Goal: Information Seeking & Learning: Learn about a topic

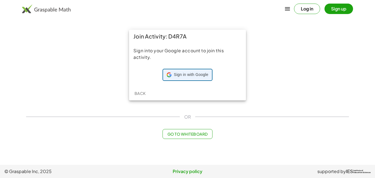
click at [188, 71] on div "Sign in with Google Sign in with Google. Opens in new tab" at bounding box center [187, 75] width 41 height 10
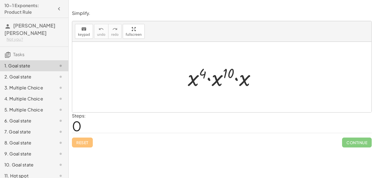
click at [109, 131] on div "Steps: 0" at bounding box center [222, 122] width 300 height 20
click at [112, 81] on div at bounding box center [221, 77] width 299 height 70
click at [0, 0] on div "Simplify. keyboard keypad undo undo redo redo fullscreen · x 4 · x 10 · x × Ste…" at bounding box center [0, 0] width 0 height 0
click at [81, 123] on span "0" at bounding box center [77, 125] width 10 height 17
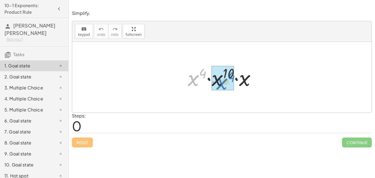
drag, startPoint x: 196, startPoint y: 79, endPoint x: 225, endPoint y: 80, distance: 28.8
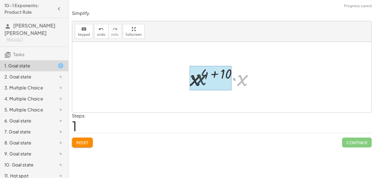
drag, startPoint x: 243, startPoint y: 79, endPoint x: 193, endPoint y: 79, distance: 49.5
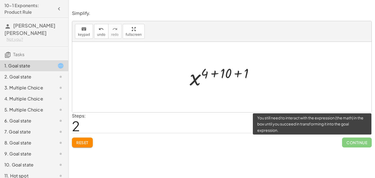
click at [355, 144] on span "Continue" at bounding box center [357, 142] width 30 height 10
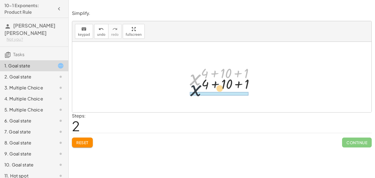
drag, startPoint x: 191, startPoint y: 79, endPoint x: 191, endPoint y: 96, distance: 17.3
click at [191, 96] on div "· x 4 · x 10 · x · x ( + 4 + 10 ) · x x ( + 4 + 10 + 1 ) x 4 10 ( + + ) + 1" at bounding box center [221, 77] width 299 height 70
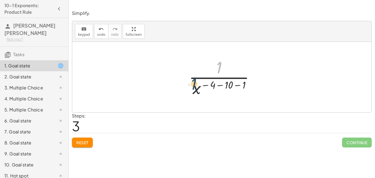
drag, startPoint x: 222, startPoint y: 70, endPoint x: 195, endPoint y: 92, distance: 34.8
click at [195, 92] on div at bounding box center [224, 77] width 76 height 42
drag, startPoint x: 219, startPoint y: 63, endPoint x: 197, endPoint y: 85, distance: 30.5
click at [197, 85] on div at bounding box center [224, 77] width 76 height 42
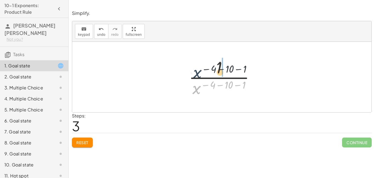
drag, startPoint x: 195, startPoint y: 88, endPoint x: 196, endPoint y: 69, distance: 19.5
click at [196, 69] on div at bounding box center [224, 77] width 76 height 42
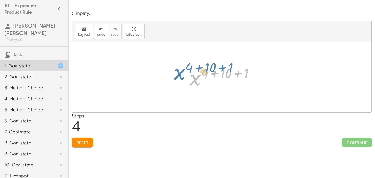
drag, startPoint x: 191, startPoint y: 87, endPoint x: 184, endPoint y: 85, distance: 7.6
click at [184, 85] on div "· x 4 · x 10 · x · x ( + 4 + 10 ) · x x ( + 4 + 10 + 1 ) · 1 · x ( − 4 − 10 − 1…" at bounding box center [222, 77] width 81 height 30
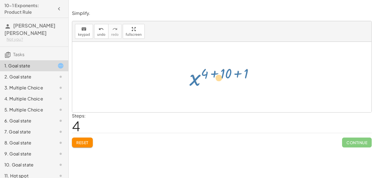
click at [190, 82] on div at bounding box center [224, 76] width 74 height 27
drag, startPoint x: 245, startPoint y: 74, endPoint x: 213, endPoint y: 94, distance: 37.4
drag, startPoint x: 248, startPoint y: 73, endPoint x: 206, endPoint y: 95, distance: 46.8
click at [343, 142] on span "Continue" at bounding box center [357, 142] width 30 height 10
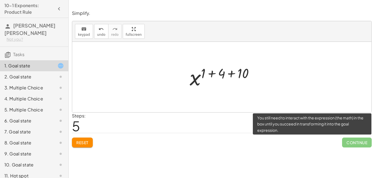
click at [343, 142] on span "Continue" at bounding box center [357, 142] width 30 height 10
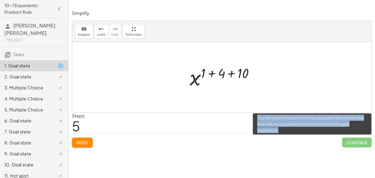
click at [343, 142] on span "Continue" at bounding box center [357, 142] width 30 height 10
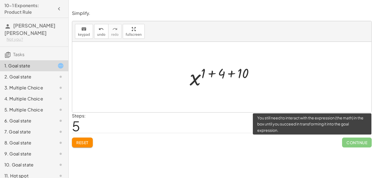
click at [343, 142] on span "Continue" at bounding box center [357, 142] width 30 height 10
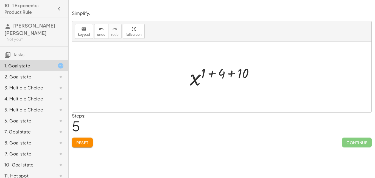
click at [251, 76] on div at bounding box center [224, 76] width 74 height 27
click at [230, 75] on div at bounding box center [223, 76] width 55 height 27
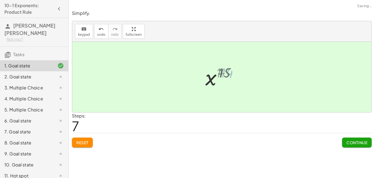
click at [230, 75] on div at bounding box center [224, 76] width 38 height 27
click at [352, 141] on span "Continue" at bounding box center [357, 142] width 21 height 5
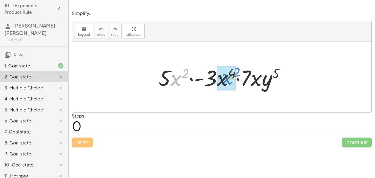
drag, startPoint x: 178, startPoint y: 85, endPoint x: 226, endPoint y: 85, distance: 48.1
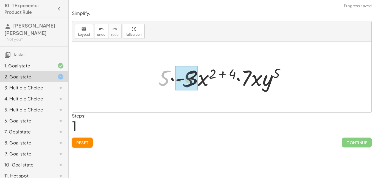
drag, startPoint x: 165, startPoint y: 79, endPoint x: 192, endPoint y: 80, distance: 27.2
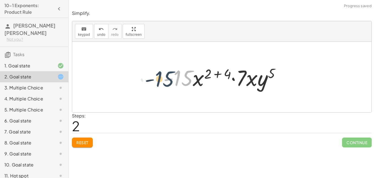
drag, startPoint x: 187, startPoint y: 79, endPoint x: 167, endPoint y: 80, distance: 20.4
click at [167, 80] on div at bounding box center [224, 77] width 127 height 28
drag, startPoint x: 174, startPoint y: 78, endPoint x: 126, endPoint y: 64, distance: 49.8
click at [126, 64] on div "· 5 · x 2 · - 3 · x 4 · 7 · x · y 5 · 5 · - 3 · x ( + 2 + 4 ) · 7 · x · y 5 · -…" at bounding box center [221, 77] width 299 height 70
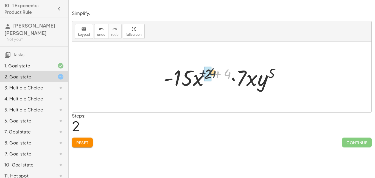
drag, startPoint x: 229, startPoint y: 76, endPoint x: 214, endPoint y: 75, distance: 15.1
click at [214, 75] on div at bounding box center [224, 77] width 127 height 28
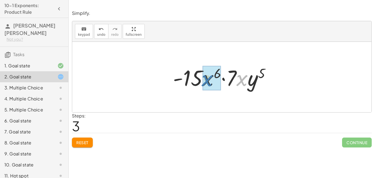
drag, startPoint x: 241, startPoint y: 82, endPoint x: 211, endPoint y: 83, distance: 30.5
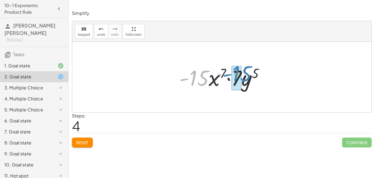
drag, startPoint x: 193, startPoint y: 78, endPoint x: 235, endPoint y: 74, distance: 42.5
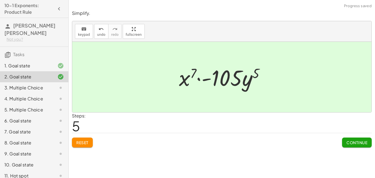
click at [348, 146] on button "Continue" at bounding box center [357, 142] width 30 height 10
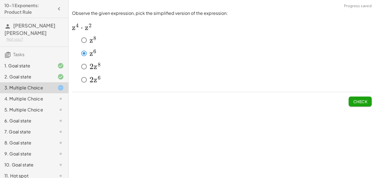
click at [360, 101] on span "Check" at bounding box center [360, 101] width 14 height 5
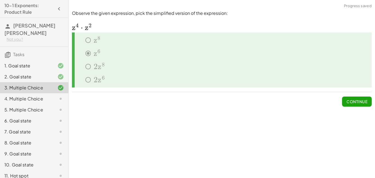
click at [350, 98] on button "Continue" at bounding box center [357, 101] width 30 height 10
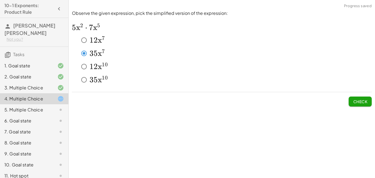
click at [358, 99] on span "Check" at bounding box center [360, 101] width 14 height 5
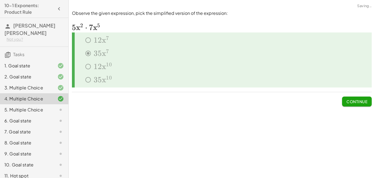
click at [358, 99] on span "Continue" at bounding box center [357, 101] width 21 height 5
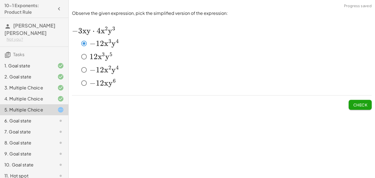
click at [361, 102] on span "Check" at bounding box center [360, 104] width 14 height 5
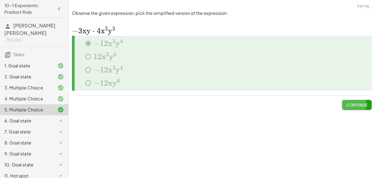
click at [361, 102] on span "Continue" at bounding box center [357, 104] width 21 height 5
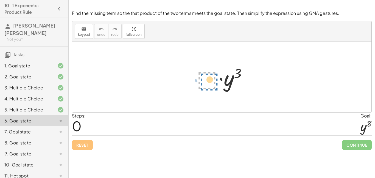
drag, startPoint x: 202, startPoint y: 75, endPoint x: 200, endPoint y: 73, distance: 3.3
click at [200, 73] on div at bounding box center [224, 77] width 60 height 28
click at [211, 79] on div at bounding box center [224, 77] width 60 height 28
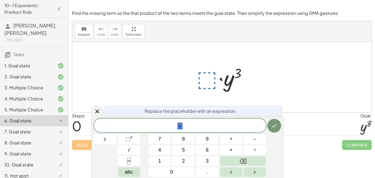
scroll to position [0, 0]
click at [191, 126] on span "⬚" at bounding box center [180, 126] width 172 height 8
click at [132, 137] on sup "2" at bounding box center [131, 137] width 2 height 4
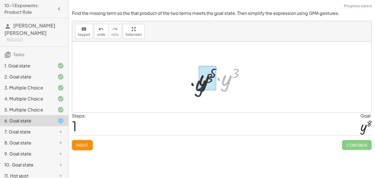
drag, startPoint x: 226, startPoint y: 83, endPoint x: 199, endPoint y: 87, distance: 27.3
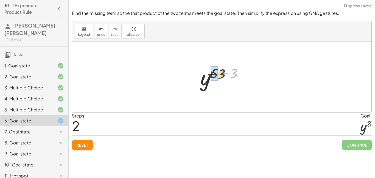
drag, startPoint x: 234, startPoint y: 71, endPoint x: 216, endPoint y: 73, distance: 17.9
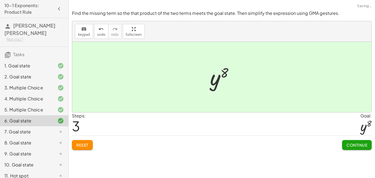
click at [367, 144] on span "Continue" at bounding box center [357, 144] width 21 height 5
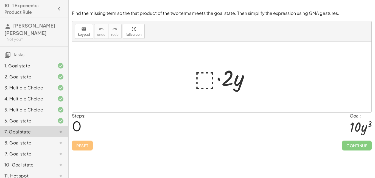
click at [203, 77] on div at bounding box center [224, 77] width 65 height 28
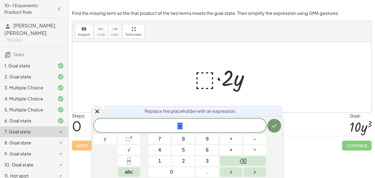
scroll to position [1, 0]
click at [185, 132] on div "⬚ y 7 8 9 + – 4 5 6 × ÷ ⬚ 2 √ abc 1 2 3 0 ." at bounding box center [187, 147] width 187 height 58
click at [186, 127] on span "⬚" at bounding box center [180, 126] width 172 height 8
click at [126, 136] on span "⬚" at bounding box center [128, 138] width 5 height 5
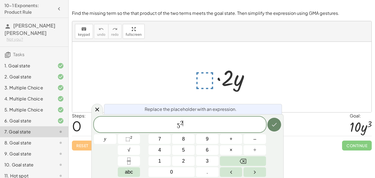
click at [274, 126] on icon "Done" at bounding box center [274, 124] width 7 height 7
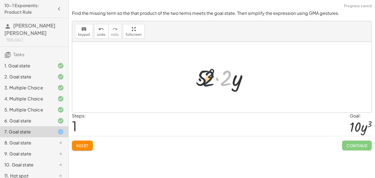
drag, startPoint x: 225, startPoint y: 82, endPoint x: 199, endPoint y: 83, distance: 25.8
click at [199, 83] on div at bounding box center [224, 77] width 62 height 28
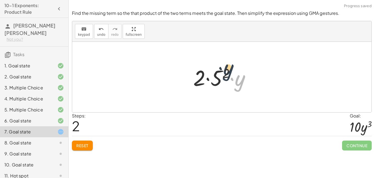
drag, startPoint x: 243, startPoint y: 82, endPoint x: 228, endPoint y: 71, distance: 18.5
click at [228, 71] on div at bounding box center [224, 77] width 67 height 28
drag, startPoint x: 222, startPoint y: 83, endPoint x: 208, endPoint y: 81, distance: 13.8
click at [208, 81] on div at bounding box center [224, 77] width 67 height 28
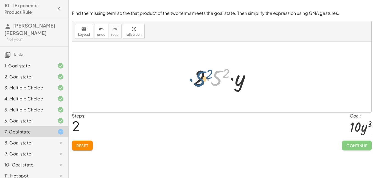
drag, startPoint x: 217, startPoint y: 82, endPoint x: 198, endPoint y: 82, distance: 18.7
click at [198, 82] on div at bounding box center [224, 77] width 67 height 28
drag, startPoint x: 198, startPoint y: 82, endPoint x: 218, endPoint y: 81, distance: 19.5
click at [218, 81] on div at bounding box center [224, 77] width 67 height 28
drag, startPoint x: 225, startPoint y: 76, endPoint x: 246, endPoint y: 77, distance: 21.4
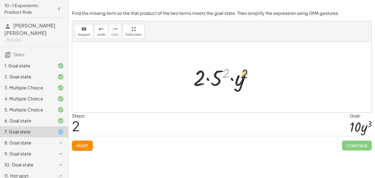
click at [246, 77] on div at bounding box center [224, 77] width 67 height 28
drag, startPoint x: 224, startPoint y: 73, endPoint x: 253, endPoint y: 75, distance: 28.7
click at [253, 75] on div at bounding box center [224, 77] width 67 height 28
drag, startPoint x: 218, startPoint y: 81, endPoint x: 226, endPoint y: 77, distance: 9.5
click at [226, 77] on div at bounding box center [224, 77] width 67 height 28
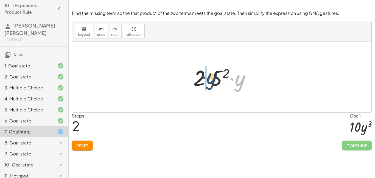
drag, startPoint x: 245, startPoint y: 83, endPoint x: 216, endPoint y: 81, distance: 28.9
click at [216, 81] on div at bounding box center [224, 77] width 67 height 28
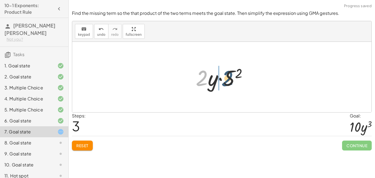
drag, startPoint x: 202, startPoint y: 80, endPoint x: 230, endPoint y: 80, distance: 27.7
click at [230, 80] on div at bounding box center [224, 77] width 62 height 28
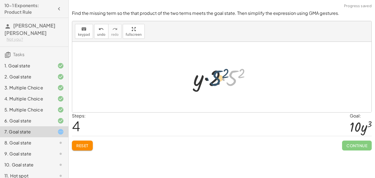
drag, startPoint x: 234, startPoint y: 79, endPoint x: 218, endPoint y: 79, distance: 16.2
click at [218, 79] on div at bounding box center [224, 77] width 67 height 28
drag, startPoint x: 241, startPoint y: 72, endPoint x: 177, endPoint y: 73, distance: 64.0
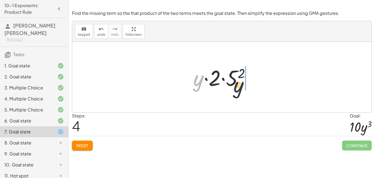
drag, startPoint x: 200, startPoint y: 77, endPoint x: 260, endPoint y: 74, distance: 59.7
click at [260, 74] on div "· ⬚ · 2 · y · 5 2 · 2 · y · 2 · 5 2 · y · 2 · y · 5 2 · y · · 2 · y 5 2" at bounding box center [221, 77] width 299 height 70
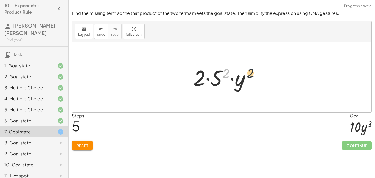
drag, startPoint x: 227, startPoint y: 70, endPoint x: 256, endPoint y: 72, distance: 28.9
click at [256, 72] on div at bounding box center [224, 77] width 67 height 28
drag, startPoint x: 219, startPoint y: 77, endPoint x: 204, endPoint y: 78, distance: 15.4
click at [204, 78] on div at bounding box center [224, 77] width 67 height 28
drag, startPoint x: 200, startPoint y: 79, endPoint x: 218, endPoint y: 80, distance: 18.1
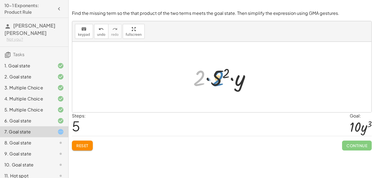
click at [218, 80] on div at bounding box center [224, 77] width 67 height 28
drag, startPoint x: 224, startPoint y: 75, endPoint x: 248, endPoint y: 74, distance: 24.2
click at [248, 74] on div at bounding box center [224, 77] width 67 height 28
drag, startPoint x: 241, startPoint y: 80, endPoint x: 201, endPoint y: 78, distance: 41.0
click at [201, 78] on div at bounding box center [224, 77] width 67 height 28
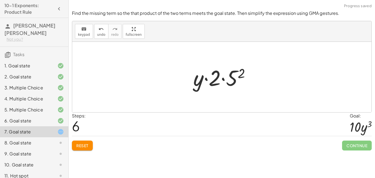
click at [255, 80] on div at bounding box center [224, 77] width 67 height 28
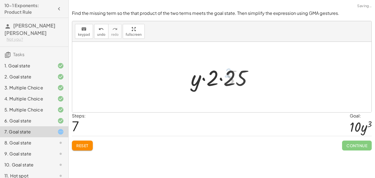
click at [68, 159] on div "8. Goal state" at bounding box center [34, 164] width 68 height 11
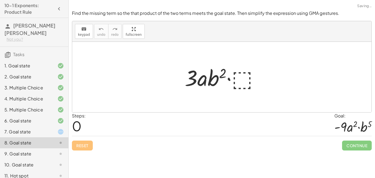
click at [76, 146] on div "Reset Continue" at bounding box center [222, 143] width 300 height 15
click at [58, 129] on icon at bounding box center [60, 131] width 7 height 7
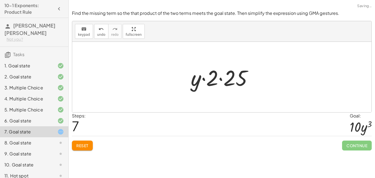
click at [82, 143] on span "Reset" at bounding box center [82, 145] width 12 height 5
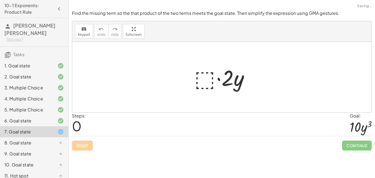
click at [82, 143] on div "Reset Continue" at bounding box center [222, 143] width 300 height 15
click at [205, 80] on div at bounding box center [224, 77] width 65 height 28
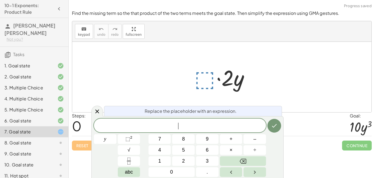
scroll to position [2, 0]
click at [273, 122] on icon "Done" at bounding box center [274, 125] width 7 height 7
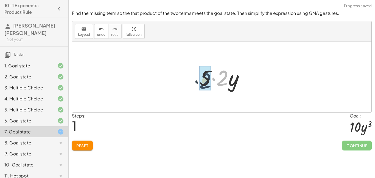
drag, startPoint x: 223, startPoint y: 81, endPoint x: 204, endPoint y: 84, distance: 18.3
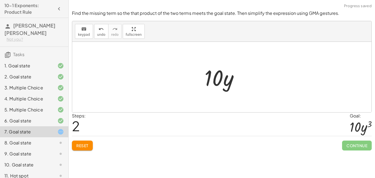
click at [217, 76] on div at bounding box center [224, 77] width 44 height 28
click at [227, 88] on div at bounding box center [224, 77] width 44 height 28
click at [85, 146] on span "Reset" at bounding box center [82, 145] width 12 height 5
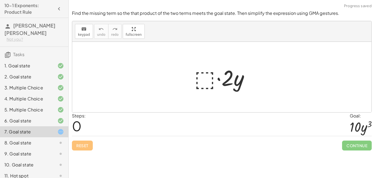
click at [200, 75] on div at bounding box center [224, 77] width 65 height 28
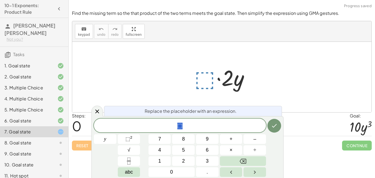
scroll to position [3, 0]
click at [123, 140] on button "⬚ 2" at bounding box center [129, 139] width 23 height 10
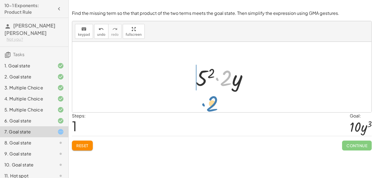
drag, startPoint x: 225, startPoint y: 83, endPoint x: 211, endPoint y: 109, distance: 29.4
click at [211, 109] on div "· ⬚ · 2 · y · 2 · · 2 · y 5 2" at bounding box center [221, 77] width 299 height 70
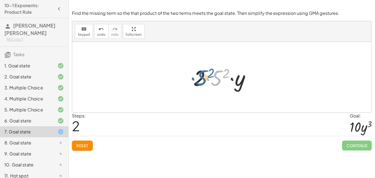
drag, startPoint x: 221, startPoint y: 82, endPoint x: 204, endPoint y: 82, distance: 16.5
click at [204, 82] on div at bounding box center [224, 77] width 67 height 28
drag, startPoint x: 199, startPoint y: 80, endPoint x: 221, endPoint y: 80, distance: 21.7
click at [221, 80] on div at bounding box center [224, 77] width 67 height 28
click at [221, 80] on div at bounding box center [224, 77] width 62 height 28
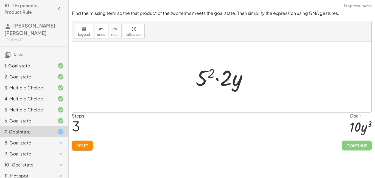
click at [215, 76] on div at bounding box center [224, 77] width 62 height 28
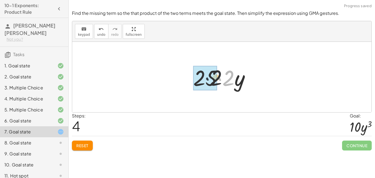
drag, startPoint x: 222, startPoint y: 81, endPoint x: 204, endPoint y: 80, distance: 18.2
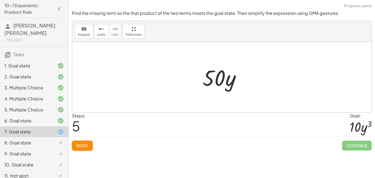
click at [85, 144] on span "Reset" at bounding box center [82, 145] width 12 height 5
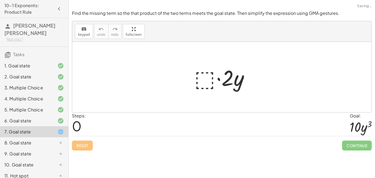
click at [205, 78] on div at bounding box center [224, 77] width 65 height 28
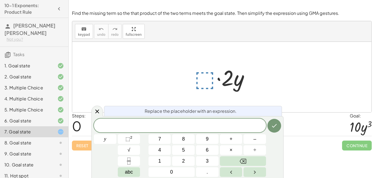
scroll to position [3, 0]
click at [274, 128] on icon "Done" at bounding box center [274, 125] width 7 height 7
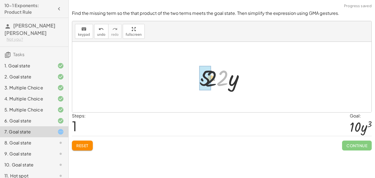
drag, startPoint x: 223, startPoint y: 82, endPoint x: 207, endPoint y: 82, distance: 15.7
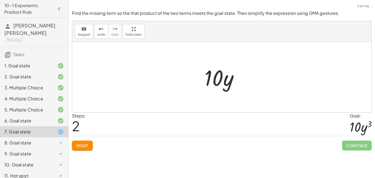
click at [229, 80] on div at bounding box center [224, 77] width 44 height 28
click at [83, 147] on span "Reset" at bounding box center [82, 145] width 12 height 5
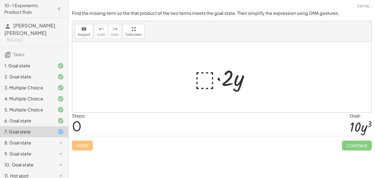
click at [200, 86] on div at bounding box center [224, 77] width 65 height 28
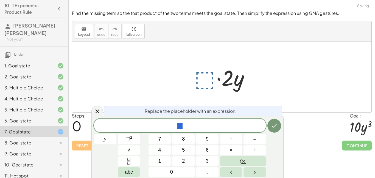
click at [202, 80] on div at bounding box center [224, 77] width 65 height 28
click at [135, 138] on button "⬚ 2" at bounding box center [129, 139] width 23 height 10
click at [127, 139] on span "⬚" at bounding box center [128, 138] width 5 height 5
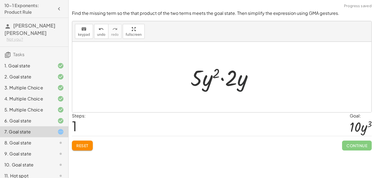
click at [241, 87] on div at bounding box center [224, 77] width 72 height 28
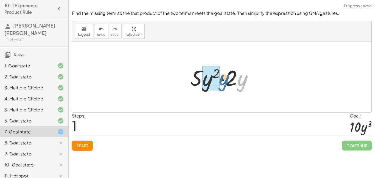
drag, startPoint x: 241, startPoint y: 87, endPoint x: 206, endPoint y: 85, distance: 35.0
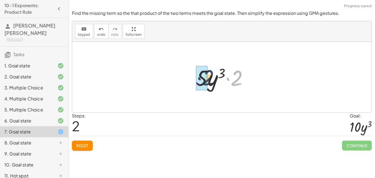
drag, startPoint x: 238, startPoint y: 80, endPoint x: 198, endPoint y: 79, distance: 41.0
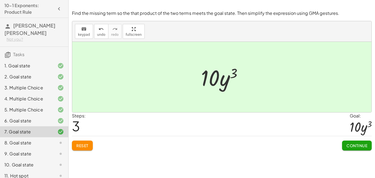
click at [345, 143] on button "Continue" at bounding box center [357, 145] width 30 height 10
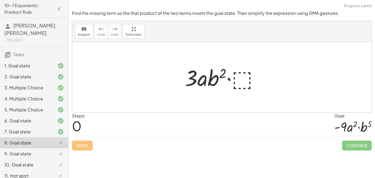
click at [247, 79] on div at bounding box center [224, 77] width 84 height 28
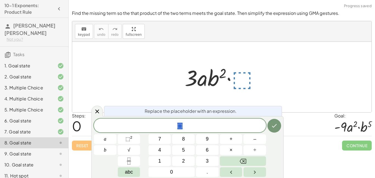
click at [247, 79] on div at bounding box center [224, 77] width 84 height 28
click at [243, 77] on div at bounding box center [224, 77] width 84 height 28
click at [183, 131] on div "⬚" at bounding box center [180, 125] width 172 height 14
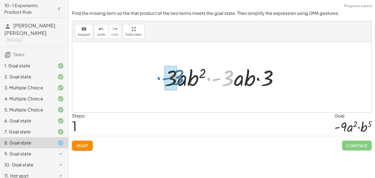
drag, startPoint x: 227, startPoint y: 85, endPoint x: 177, endPoint y: 84, distance: 50.8
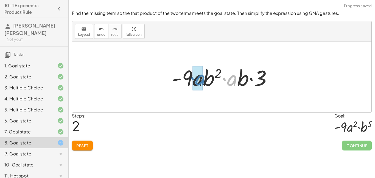
drag, startPoint x: 237, startPoint y: 81, endPoint x: 205, endPoint y: 81, distance: 31.9
click at [205, 81] on div at bounding box center [224, 77] width 110 height 28
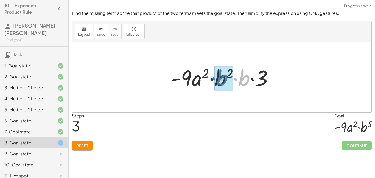
drag, startPoint x: 246, startPoint y: 82, endPoint x: 224, endPoint y: 81, distance: 22.0
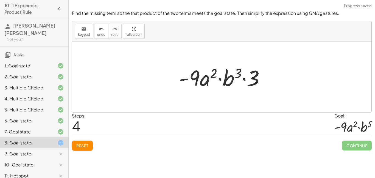
click at [258, 80] on div at bounding box center [224, 77] width 96 height 28
drag, startPoint x: 252, startPoint y: 78, endPoint x: 258, endPoint y: 85, distance: 8.6
click at [258, 85] on div at bounding box center [224, 77] width 96 height 28
click at [79, 145] on span "Reset" at bounding box center [82, 145] width 12 height 5
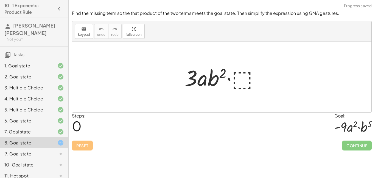
click at [241, 78] on div at bounding box center [224, 77] width 84 height 28
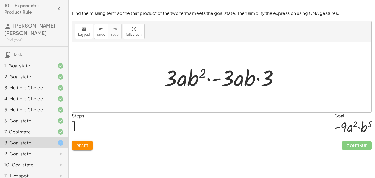
click at [274, 79] on div at bounding box center [224, 77] width 124 height 28
click at [166, 75] on div at bounding box center [224, 77] width 124 height 28
drag, startPoint x: 170, startPoint y: 77, endPoint x: 220, endPoint y: 77, distance: 49.7
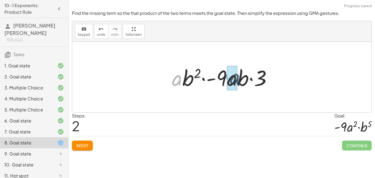
drag, startPoint x: 177, startPoint y: 79, endPoint x: 237, endPoint y: 77, distance: 60.5
click at [237, 77] on div at bounding box center [224, 77] width 110 height 28
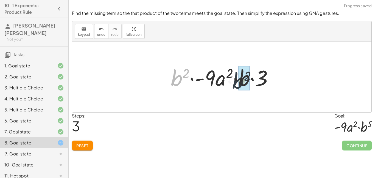
drag, startPoint x: 179, startPoint y: 78, endPoint x: 249, endPoint y: 80, distance: 70.1
click at [249, 80] on div at bounding box center [224, 77] width 112 height 28
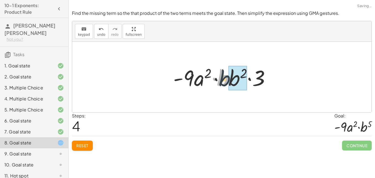
drag, startPoint x: 225, startPoint y: 78, endPoint x: 236, endPoint y: 79, distance: 10.8
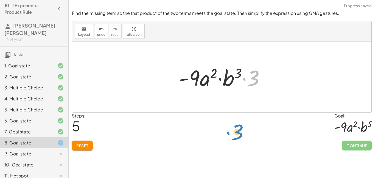
drag, startPoint x: 256, startPoint y: 82, endPoint x: 216, endPoint y: 177, distance: 104.0
click at [216, 177] on div "Simplify. keyboard keypad undo undo redo redo fullscreen · x 4 · x 10 · x · x (…" at bounding box center [222, 89] width 307 height 178
click at [259, 74] on div at bounding box center [224, 77] width 96 height 28
click at [88, 148] on button "Reset" at bounding box center [82, 145] width 21 height 10
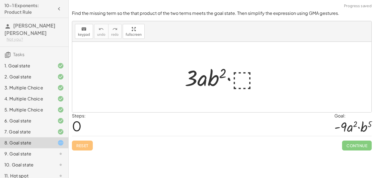
click at [246, 80] on div at bounding box center [224, 77] width 84 height 28
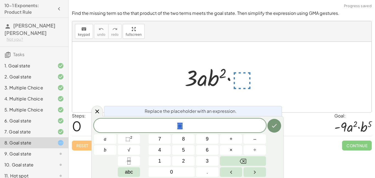
click at [198, 121] on div "⬚" at bounding box center [180, 125] width 172 height 14
click at [132, 141] on span "⬚ 2" at bounding box center [129, 138] width 7 height 7
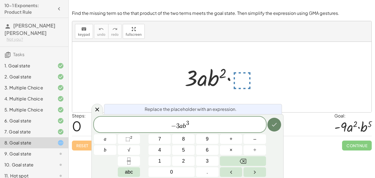
click at [272, 126] on icon "Done" at bounding box center [274, 124] width 7 height 7
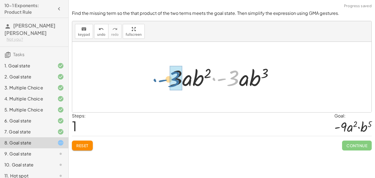
drag, startPoint x: 234, startPoint y: 76, endPoint x: 178, endPoint y: 76, distance: 55.5
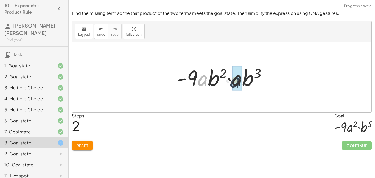
drag, startPoint x: 200, startPoint y: 79, endPoint x: 236, endPoint y: 80, distance: 36.0
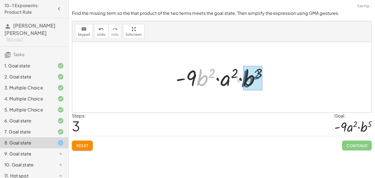
drag, startPoint x: 205, startPoint y: 78, endPoint x: 251, endPoint y: 80, distance: 46.4
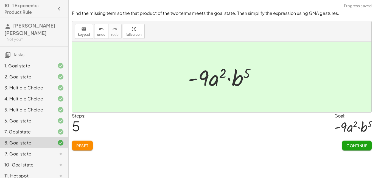
click at [354, 149] on button "Continue" at bounding box center [357, 145] width 30 height 10
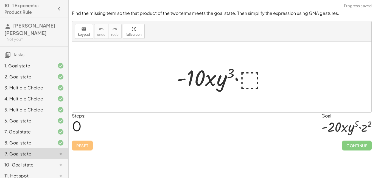
click at [241, 77] on div at bounding box center [224, 77] width 100 height 28
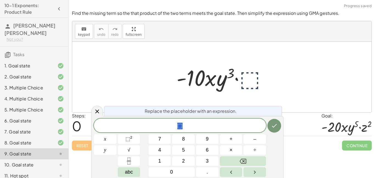
click at [247, 79] on div at bounding box center [224, 77] width 100 height 28
click at [247, 78] on div at bounding box center [224, 77] width 100 height 28
click at [207, 121] on div "* ⬚" at bounding box center [180, 125] width 172 height 14
click at [137, 141] on button "⬚ 2" at bounding box center [129, 139] width 23 height 10
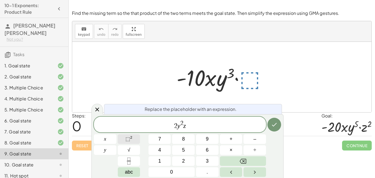
click at [132, 137] on sup "2" at bounding box center [131, 137] width 2 height 4
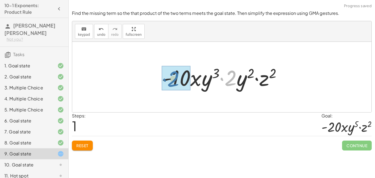
drag, startPoint x: 230, startPoint y: 77, endPoint x: 172, endPoint y: 78, distance: 57.7
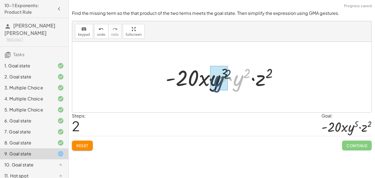
drag, startPoint x: 239, startPoint y: 81, endPoint x: 219, endPoint y: 82, distance: 20.1
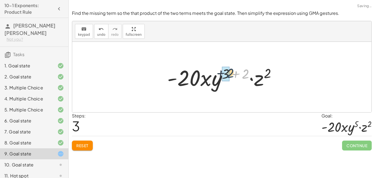
drag, startPoint x: 245, startPoint y: 74, endPoint x: 229, endPoint y: 73, distance: 16.2
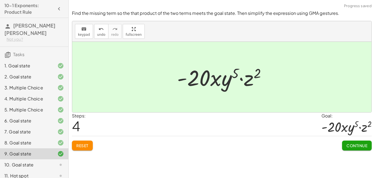
click at [361, 146] on span "Continue" at bounding box center [357, 145] width 21 height 5
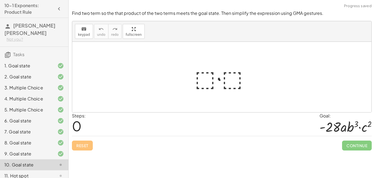
click at [210, 82] on div at bounding box center [224, 77] width 64 height 28
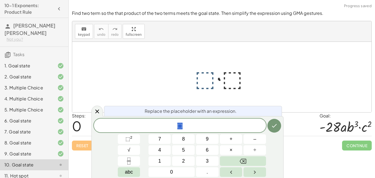
click at [202, 78] on div at bounding box center [224, 77] width 64 height 28
click at [129, 139] on span "⬚" at bounding box center [128, 138] width 5 height 5
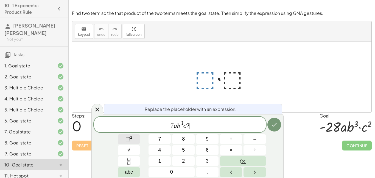
click at [133, 140] on button "⬚ 2" at bounding box center [129, 139] width 23 height 10
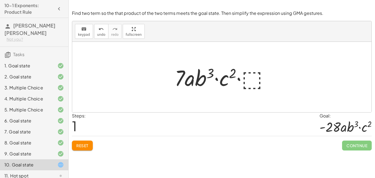
click at [263, 78] on div at bounding box center [224, 77] width 104 height 28
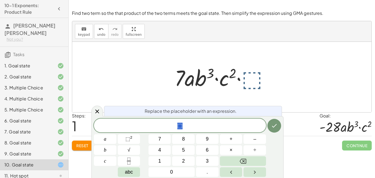
click at [255, 77] on div at bounding box center [224, 77] width 104 height 28
click at [197, 120] on div "⬚" at bounding box center [180, 125] width 172 height 14
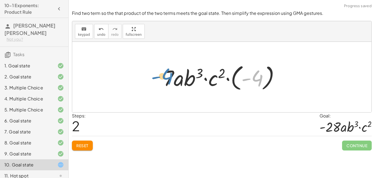
drag, startPoint x: 258, startPoint y: 74, endPoint x: 168, endPoint y: 73, distance: 89.8
click at [168, 73] on div at bounding box center [224, 77] width 126 height 30
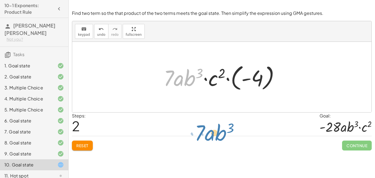
drag, startPoint x: 169, startPoint y: 74, endPoint x: 201, endPoint y: 129, distance: 62.9
click at [0, 0] on div "Find two term so the that product of the two terms meets the goal state. Then s…" at bounding box center [0, 0] width 0 height 0
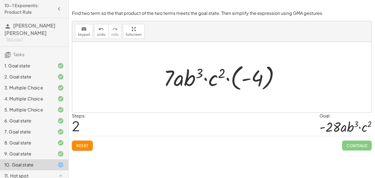
drag, startPoint x: 209, startPoint y: 81, endPoint x: 235, endPoint y: 84, distance: 26.2
click at [235, 84] on div at bounding box center [224, 77] width 126 height 30
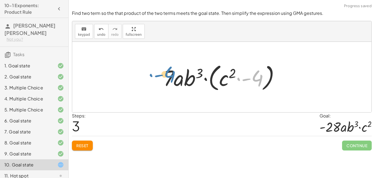
drag, startPoint x: 259, startPoint y: 75, endPoint x: 173, endPoint y: 71, distance: 86.4
click at [173, 71] on div at bounding box center [224, 77] width 126 height 32
click at [84, 141] on button "Reset" at bounding box center [82, 145] width 21 height 10
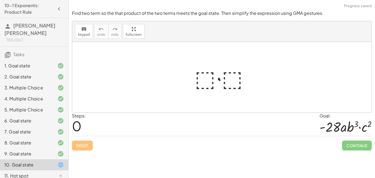
click at [210, 76] on div at bounding box center [224, 77] width 64 height 28
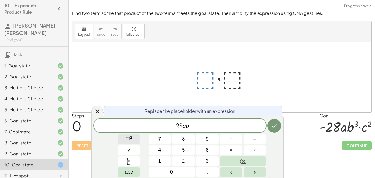
click at [134, 138] on button "⬚ 2" at bounding box center [129, 139] width 23 height 10
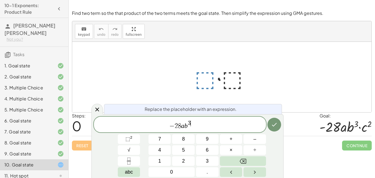
click at [199, 127] on span "− 2 8 a b 3 ​" at bounding box center [180, 125] width 172 height 10
click at [132, 139] on sup "2" at bounding box center [131, 137] width 2 height 4
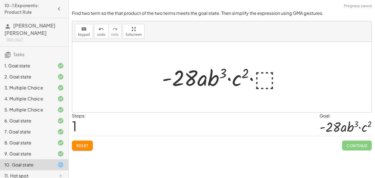
click at [269, 76] on div at bounding box center [223, 77] width 129 height 28
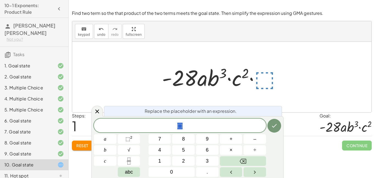
click at [87, 109] on div at bounding box center [221, 77] width 299 height 70
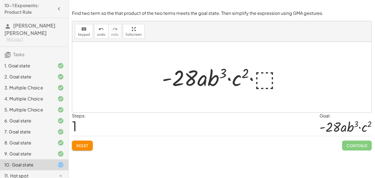
click at [260, 77] on div at bounding box center [223, 77] width 129 height 28
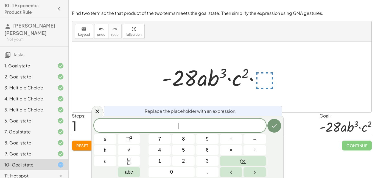
click at [89, 112] on div at bounding box center [221, 77] width 299 height 70
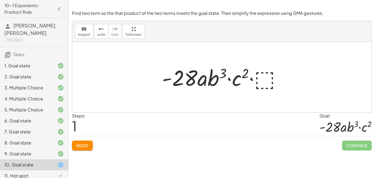
click at [243, 90] on div at bounding box center [223, 77] width 129 height 28
click at [234, 79] on div at bounding box center [223, 77] width 129 height 28
click at [201, 83] on div at bounding box center [223, 77] width 129 height 28
click at [90, 144] on button "Reset" at bounding box center [82, 145] width 21 height 10
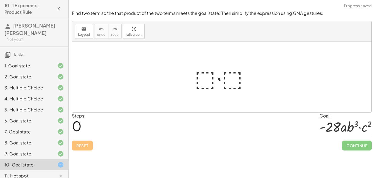
click at [210, 81] on div at bounding box center [224, 77] width 64 height 28
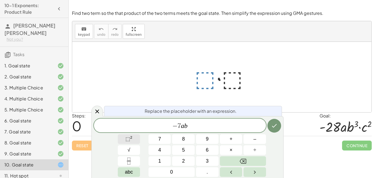
click at [121, 135] on button "⬚ 2" at bounding box center [129, 139] width 23 height 10
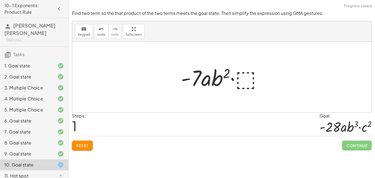
click at [242, 84] on div at bounding box center [223, 77] width 91 height 28
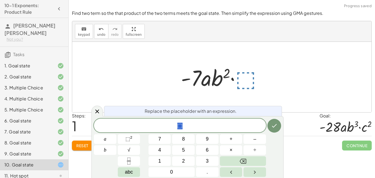
click at [194, 123] on span "⬚" at bounding box center [180, 126] width 172 height 8
click at [136, 133] on div "b c ​ a b 7 8 9 + – 4 5 6 × ÷ ⬚ 2 √ abc 1 2 3 0 ." at bounding box center [187, 147] width 187 height 58
click at [132, 136] on sup "2" at bounding box center [131, 137] width 2 height 4
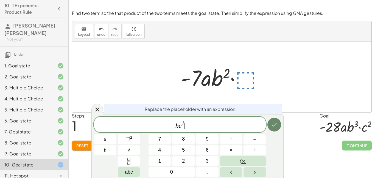
click at [274, 123] on icon "Done" at bounding box center [274, 124] width 7 height 7
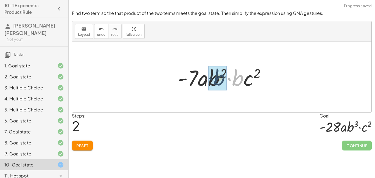
drag, startPoint x: 239, startPoint y: 80, endPoint x: 218, endPoint y: 79, distance: 21.5
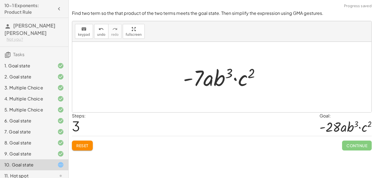
click at [85, 142] on button "Reset" at bounding box center [82, 145] width 21 height 10
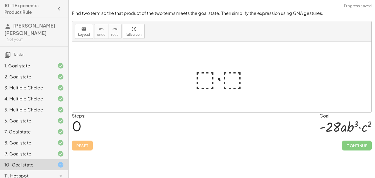
click at [210, 79] on div at bounding box center [224, 77] width 64 height 28
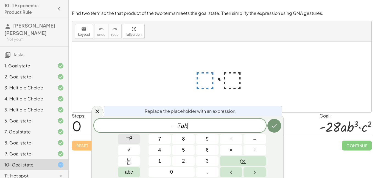
click at [132, 138] on sup "2" at bounding box center [131, 137] width 2 height 4
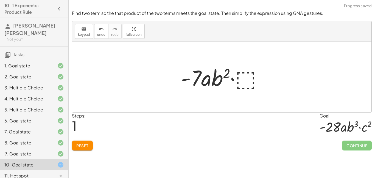
click at [243, 78] on div at bounding box center [223, 77] width 91 height 28
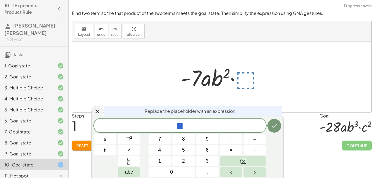
click at [251, 91] on div "· ⬚ · ⬚ · ⬚ · - 7 · a · b 2" at bounding box center [222, 77] width 98 height 31
click at [193, 127] on span "⬚" at bounding box center [180, 126] width 172 height 8
click at [124, 138] on button "⬚ 2" at bounding box center [129, 139] width 23 height 10
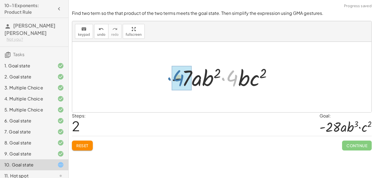
drag, startPoint x: 234, startPoint y: 74, endPoint x: 182, endPoint y: 73, distance: 51.4
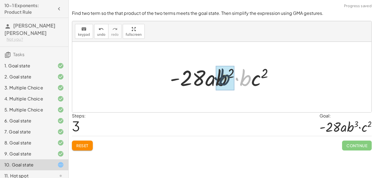
drag, startPoint x: 245, startPoint y: 78, endPoint x: 223, endPoint y: 77, distance: 22.5
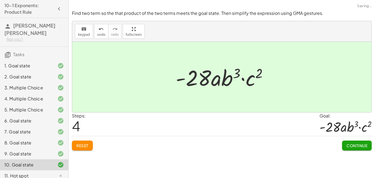
click at [359, 144] on span "Continue" at bounding box center [357, 145] width 21 height 5
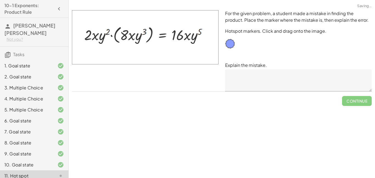
click at [256, 88] on textarea at bounding box center [298, 80] width 147 height 22
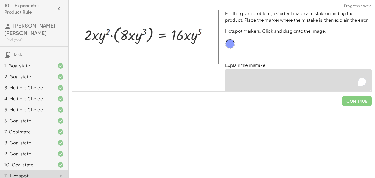
click at [28, 170] on div "9. Goal state" at bounding box center [34, 175] width 68 height 11
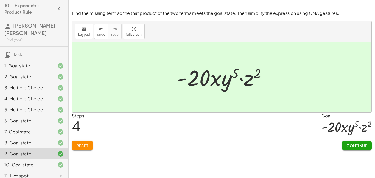
scroll to position [16, 0]
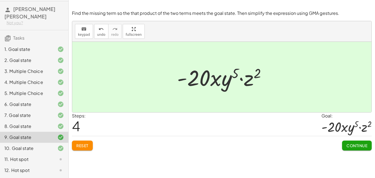
click at [26, 156] on div "11. Hot spot" at bounding box center [26, 159] width 44 height 7
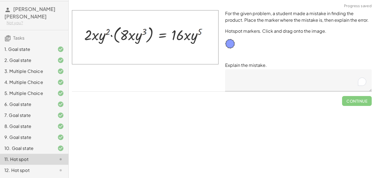
click at [247, 73] on textarea "To enrich screen reader interactions, please activate Accessibility in Grammarl…" at bounding box center [298, 80] width 147 height 22
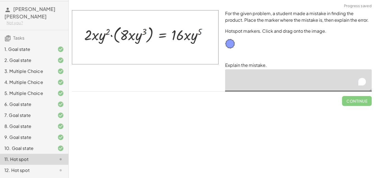
click at [247, 73] on textarea "To enrich screen reader interactions, please activate Accessibility in Grammarl…" at bounding box center [298, 80] width 147 height 22
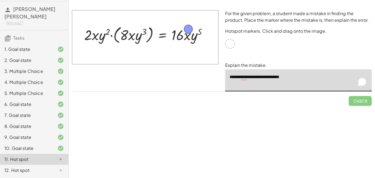
drag, startPoint x: 233, startPoint y: 43, endPoint x: 190, endPoint y: 29, distance: 44.8
type textarea "**********"
click at [357, 101] on span "Check" at bounding box center [360, 100] width 14 height 5
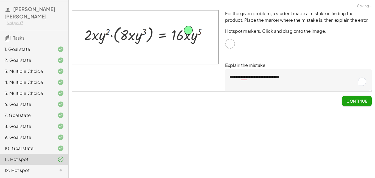
click at [357, 101] on span "Continue" at bounding box center [357, 100] width 21 height 5
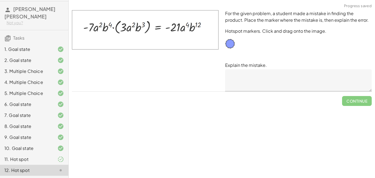
click at [249, 82] on textarea at bounding box center [298, 80] width 147 height 22
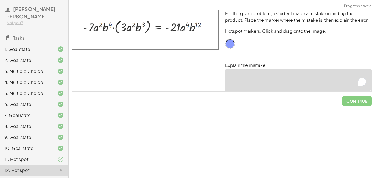
click at [249, 82] on textarea "To enrich screen reader interactions, please activate Accessibility in Grammarl…" at bounding box center [298, 80] width 147 height 22
click at [263, 77] on textarea "To enrich screen reader interactions, please activate Accessibility in Grammarl…" at bounding box center [298, 80] width 147 height 22
click at [265, 81] on textarea "To enrich screen reader interactions, please activate Accessibility in Grammarl…" at bounding box center [298, 80] width 147 height 22
drag, startPoint x: 204, startPoint y: 29, endPoint x: 196, endPoint y: 23, distance: 10.2
click at [244, 75] on textarea "To enrich screen reader interactions, please activate Accessibility in Grammarl…" at bounding box center [298, 80] width 147 height 22
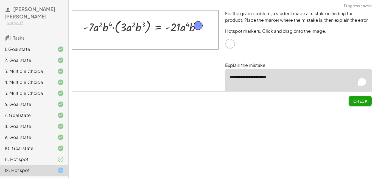
click at [356, 100] on span "Check" at bounding box center [360, 100] width 14 height 5
type textarea "**********"
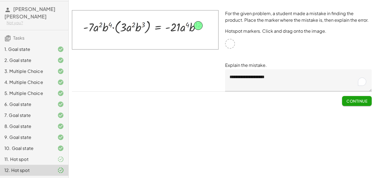
click at [361, 102] on span "Continue" at bounding box center [357, 100] width 21 height 5
